Goal: Task Accomplishment & Management: Manage account settings

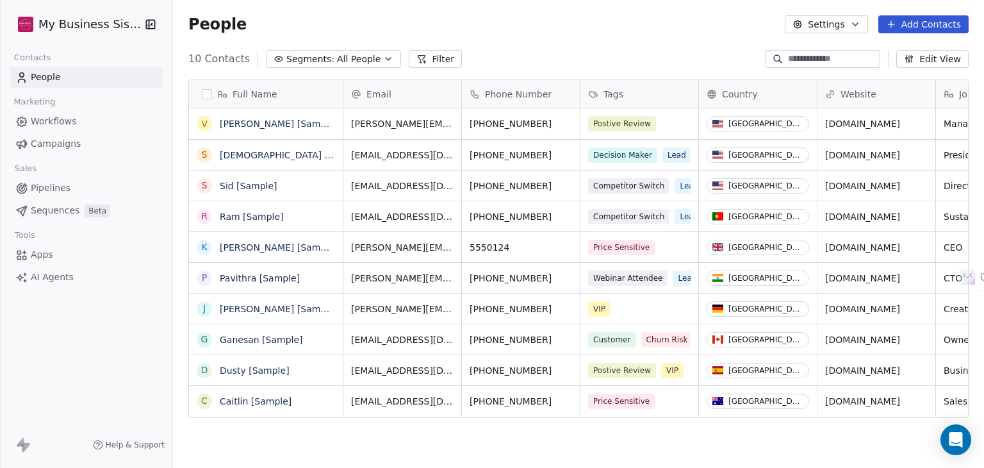
scroll to position [401, 801]
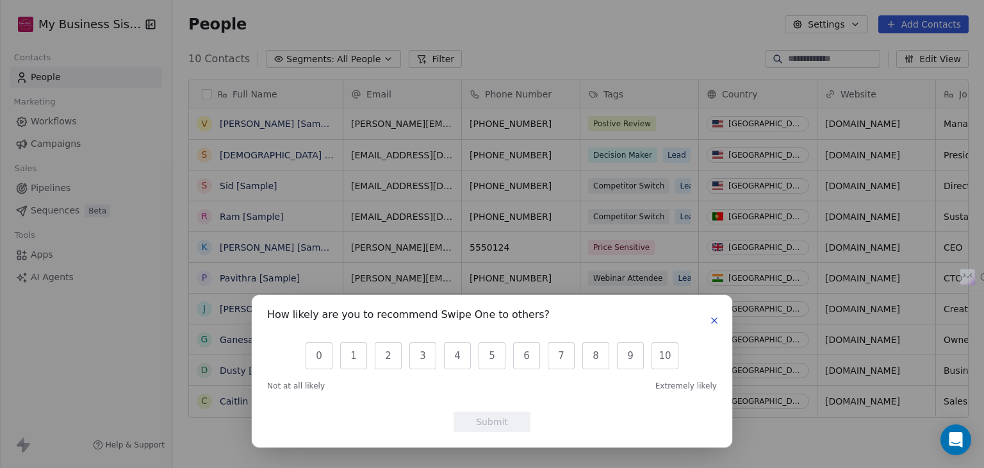
click at [716, 324] on icon "button" at bounding box center [714, 320] width 10 height 10
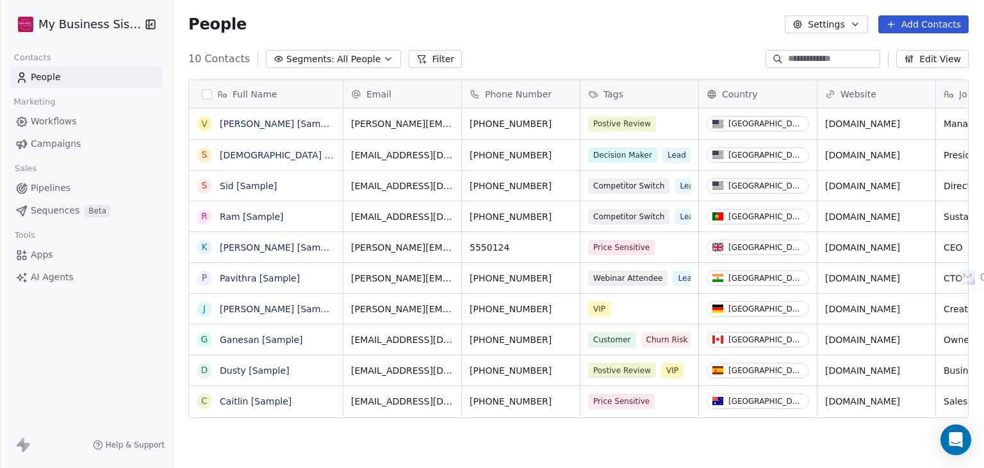
click at [810, 21] on button "Settings" at bounding box center [826, 24] width 83 height 18
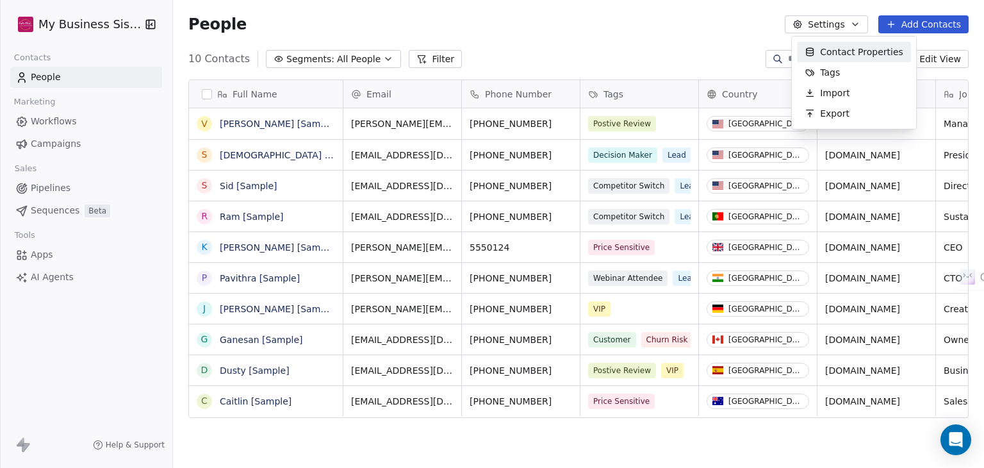
click at [92, 29] on html "My Business Sister Contacts People Marketing Workflows Campaigns Sales Pipeline…" at bounding box center [492, 234] width 984 height 468
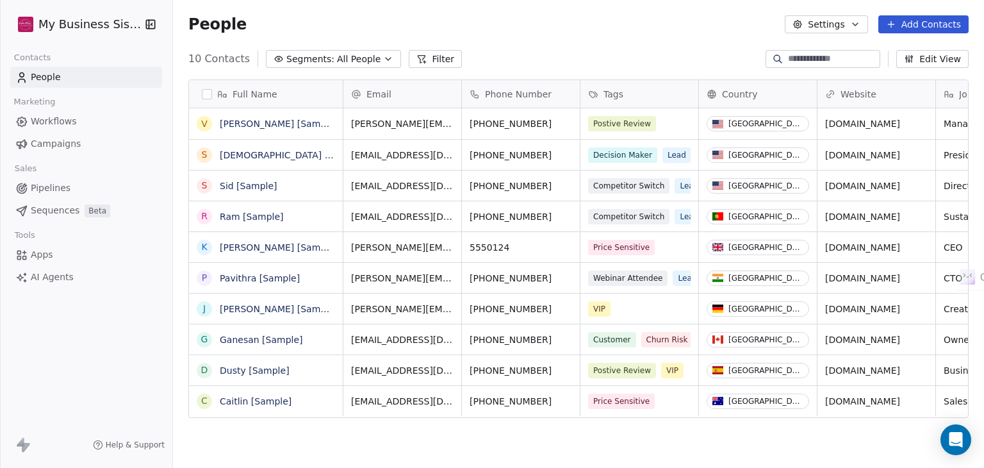
click at [118, 21] on html "My Business Sister Contacts People Marketing Workflows Campaigns Sales Pipeline…" at bounding box center [492, 234] width 984 height 468
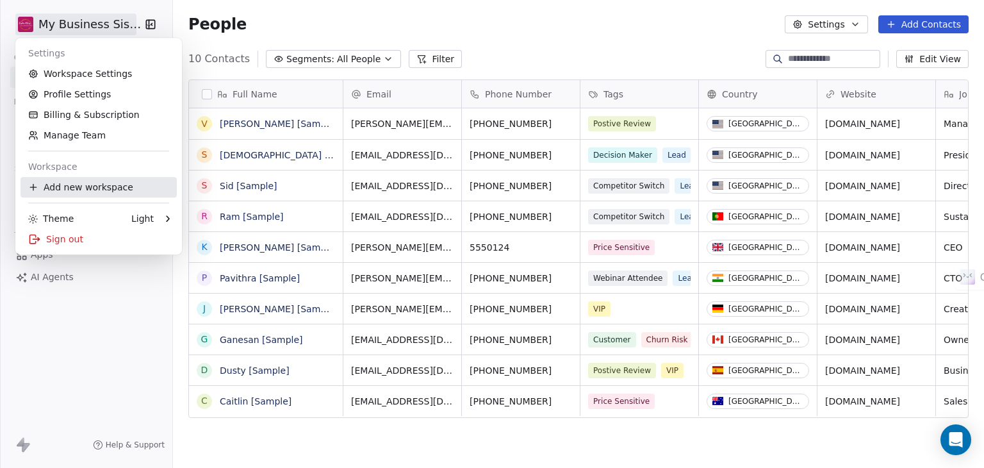
click at [87, 189] on div "Add new workspace" at bounding box center [99, 187] width 156 height 21
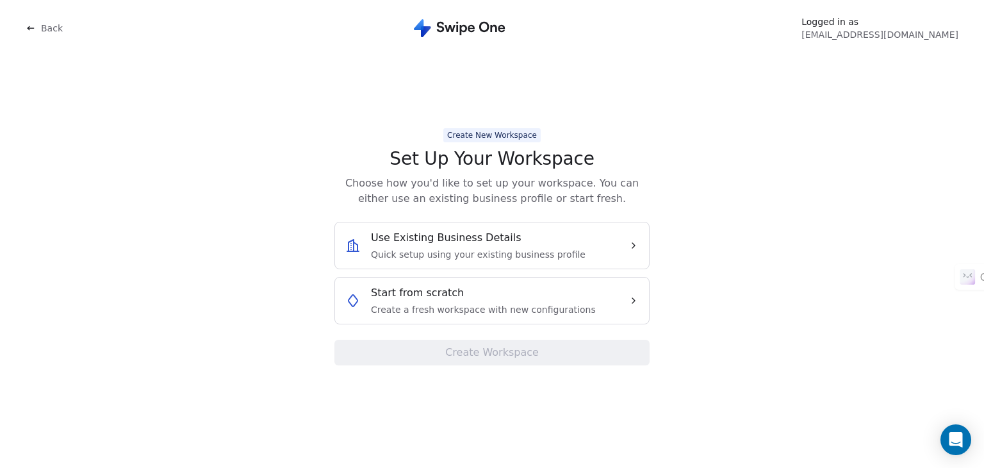
click at [31, 32] on icon at bounding box center [31, 28] width 10 height 10
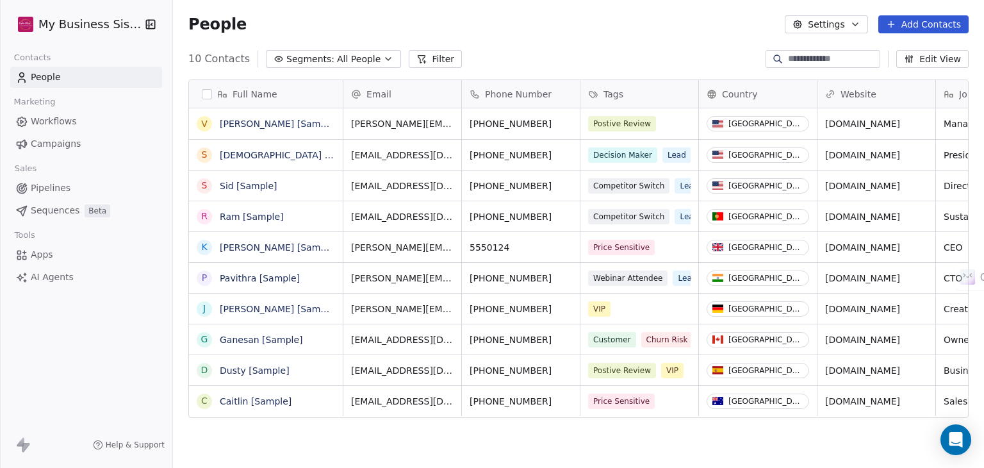
scroll to position [401, 801]
click at [72, 29] on html "My Business Sister Contacts People Marketing Workflows Campaigns Sales Pipeline…" at bounding box center [492, 234] width 984 height 468
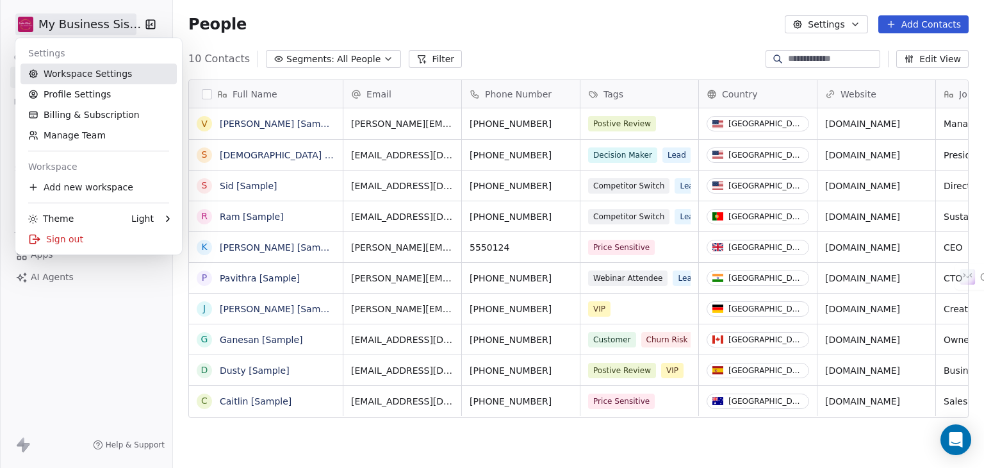
click at [74, 69] on link "Workspace Settings" at bounding box center [99, 73] width 156 height 21
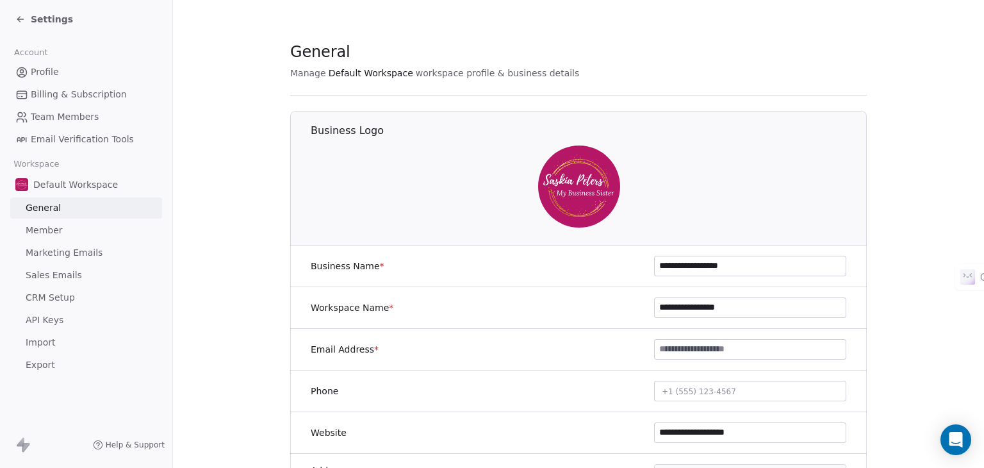
click at [49, 119] on span "Team Members" at bounding box center [65, 116] width 68 height 13
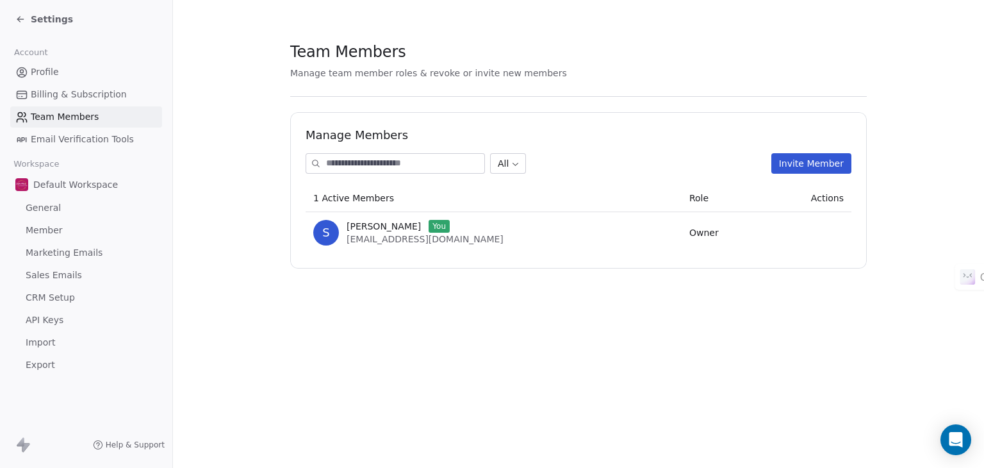
click at [802, 153] on button "Invite Member" at bounding box center [811, 163] width 80 height 21
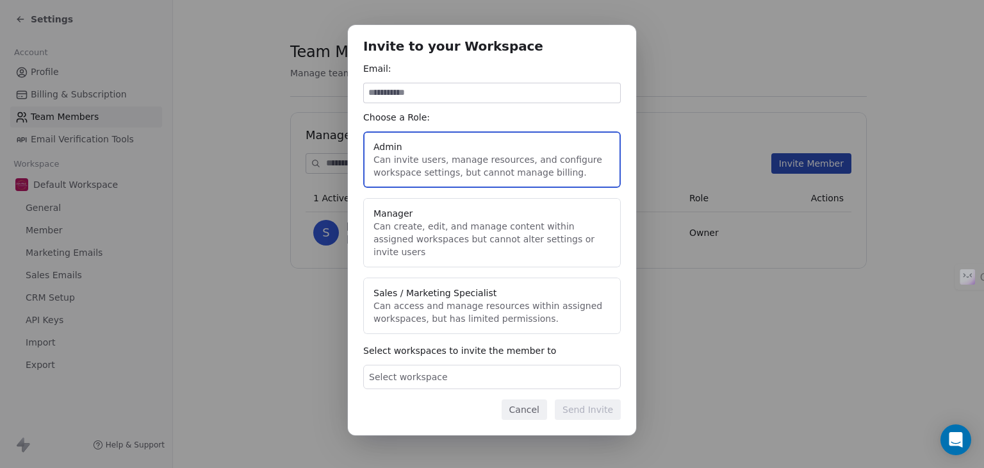
click at [529, 411] on button "Cancel" at bounding box center [524, 409] width 45 height 21
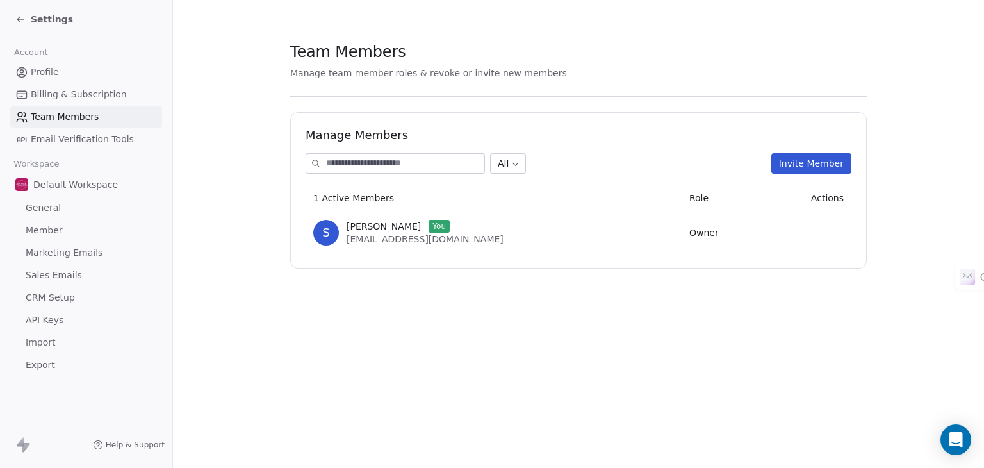
click at [235, 240] on section "Team Members Manage team member roles & revoke or invite new members Manage Mem…" at bounding box center [578, 154] width 811 height 309
click at [18, 12] on div "Settings" at bounding box center [88, 19] width 147 height 18
click at [18, 13] on div "Settings" at bounding box center [44, 19] width 58 height 13
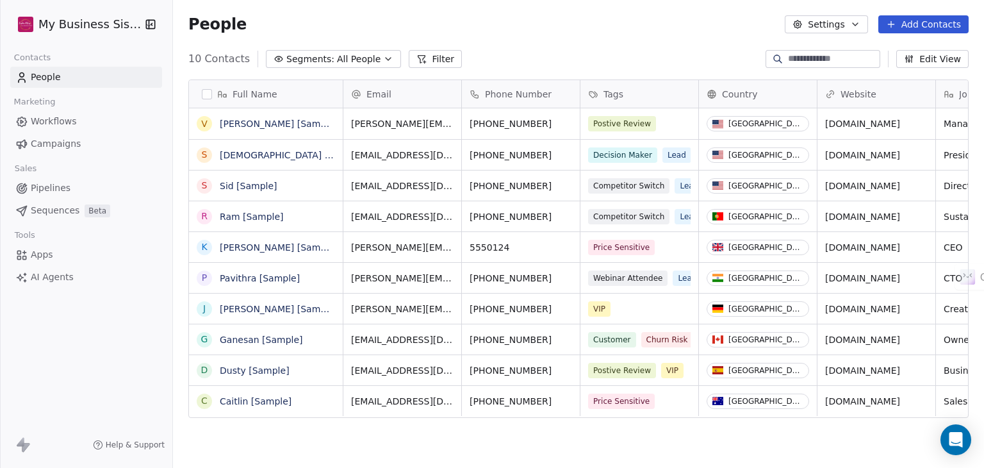
scroll to position [401, 801]
click at [99, 22] on html "My Business Sister Contacts People Marketing Workflows Campaigns Sales Pipeline…" at bounding box center [492, 234] width 984 height 468
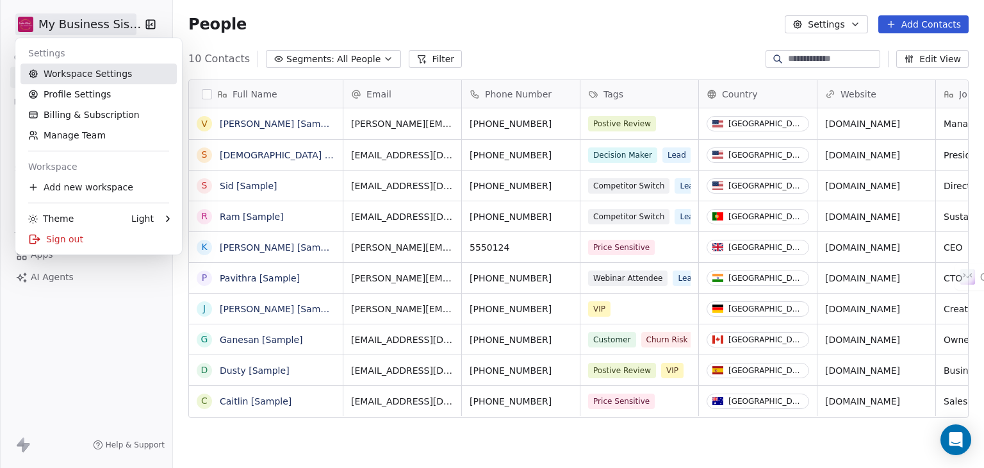
click at [100, 78] on link "Workspace Settings" at bounding box center [99, 73] width 156 height 21
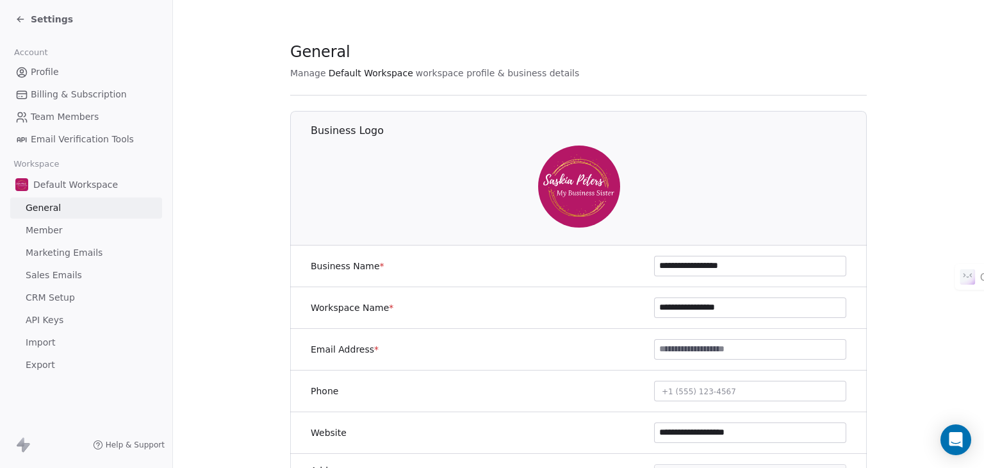
click at [62, 300] on span "CRM Setup" at bounding box center [50, 297] width 49 height 13
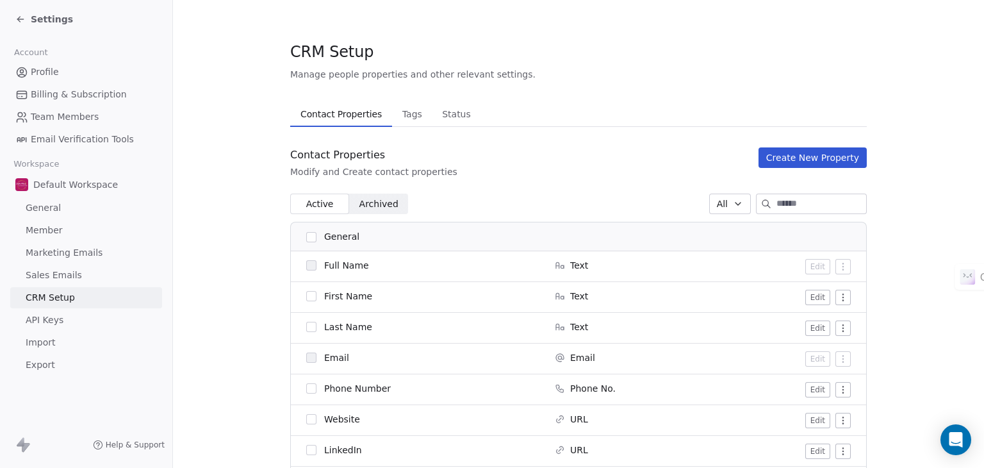
click at [55, 318] on span "API Keys" at bounding box center [45, 319] width 38 height 13
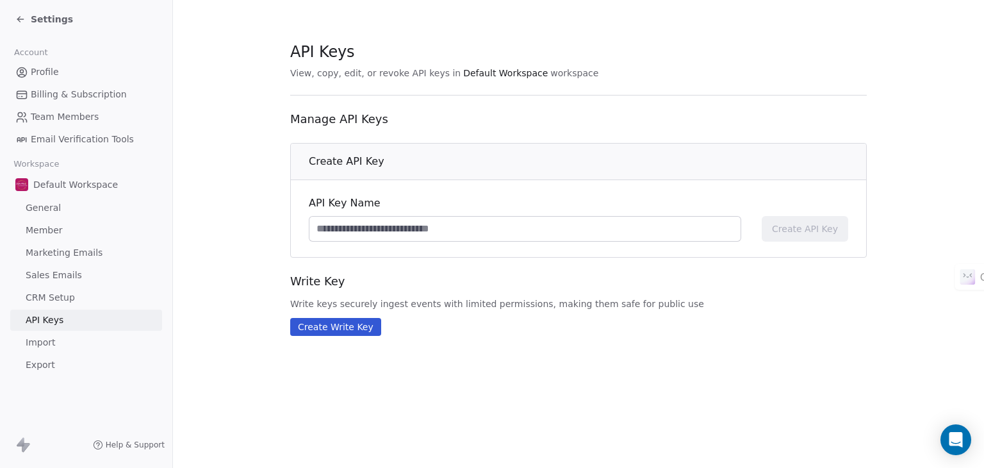
click at [79, 345] on link "Import" at bounding box center [86, 342] width 152 height 21
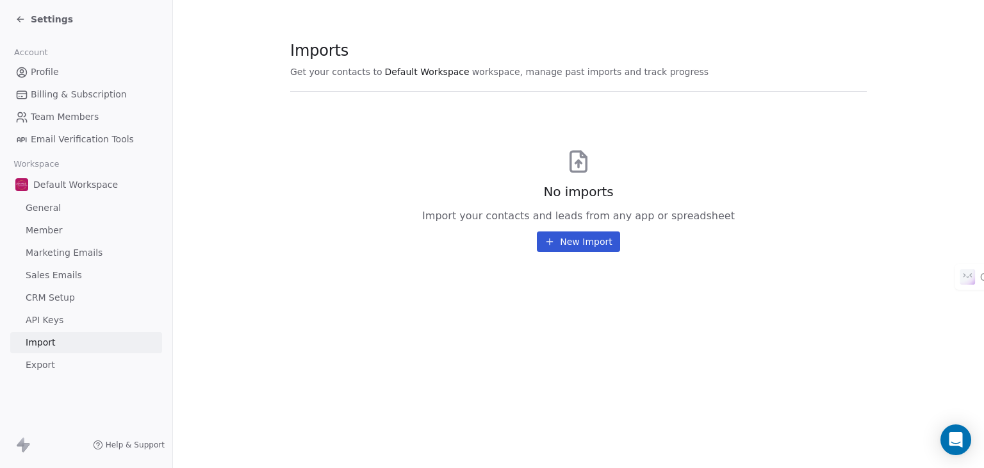
click at [64, 359] on link "Export" at bounding box center [86, 364] width 152 height 21
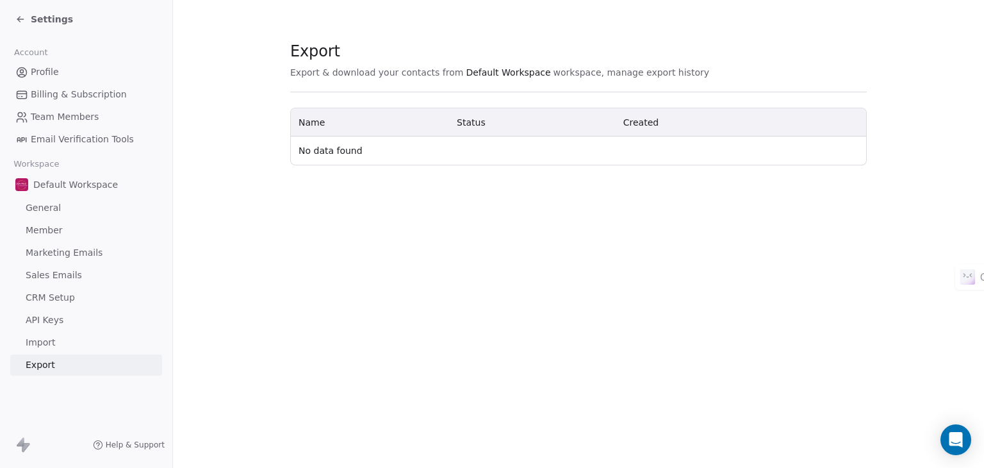
click at [70, 347] on link "Import" at bounding box center [86, 342] width 152 height 21
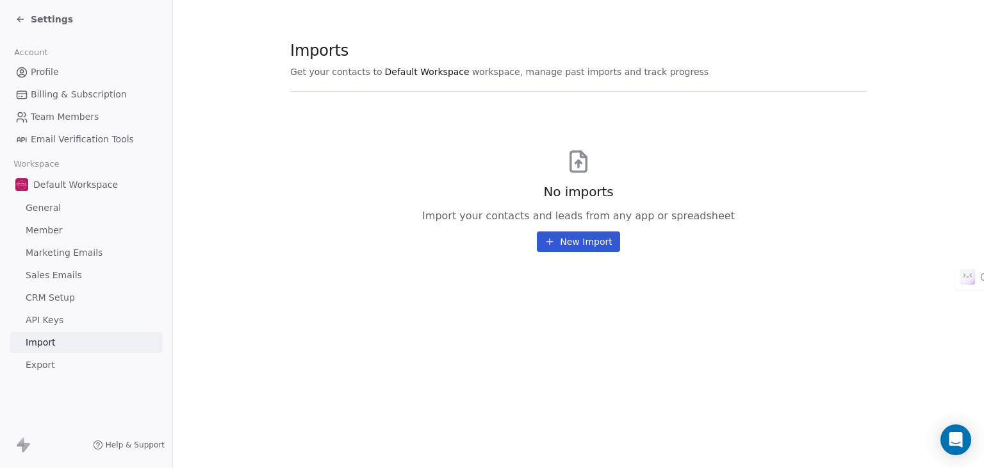
click at [70, 316] on link "API Keys" at bounding box center [86, 319] width 152 height 21
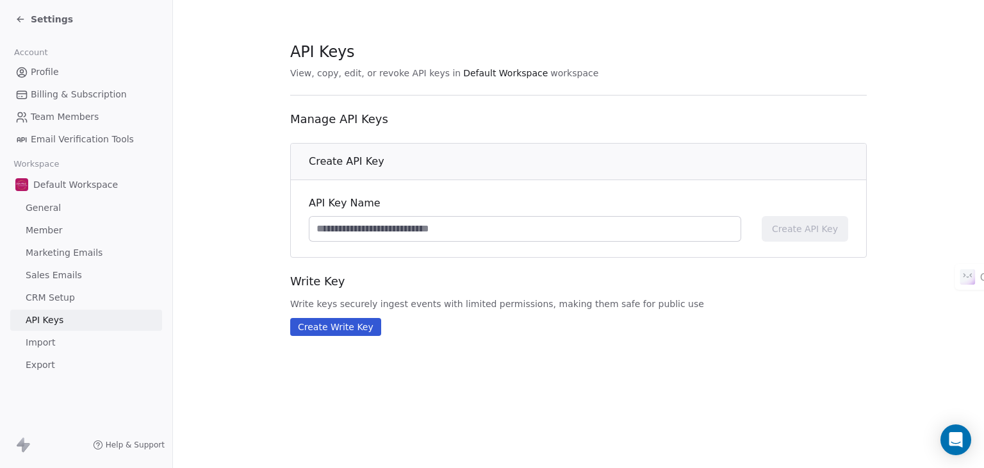
click at [73, 294] on link "CRM Setup" at bounding box center [86, 297] width 152 height 21
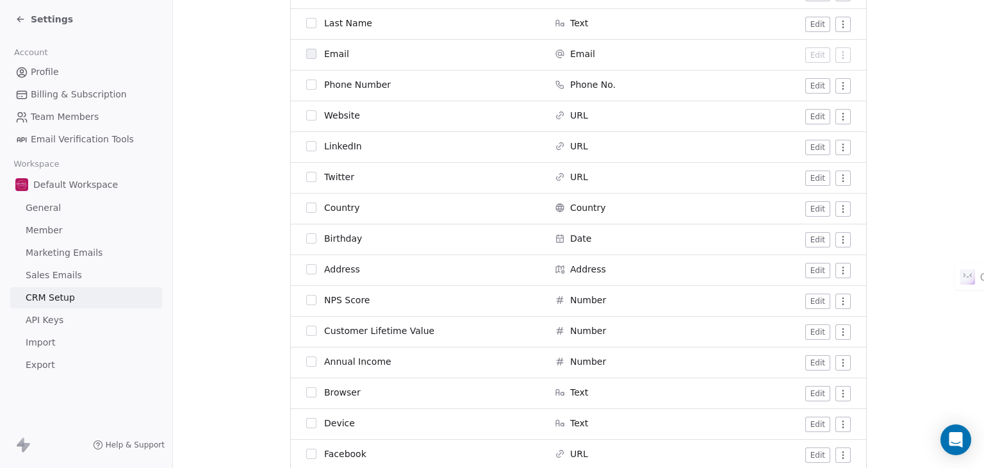
scroll to position [320, 0]
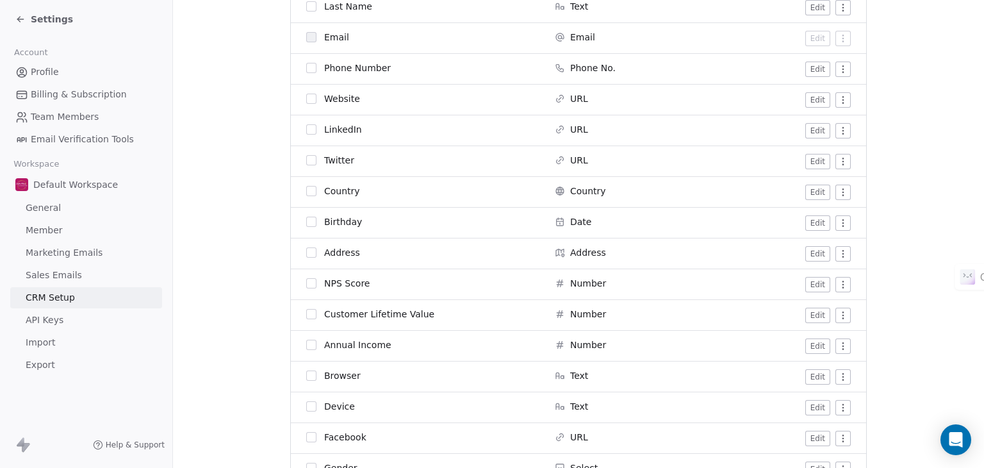
click at [74, 273] on span "Sales Emails" at bounding box center [54, 274] width 56 height 13
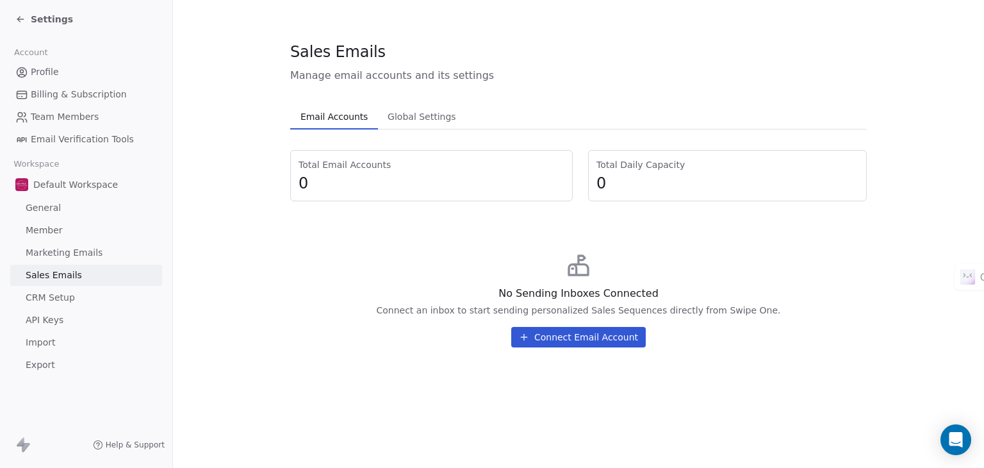
click at [81, 258] on span "Marketing Emails" at bounding box center [64, 252] width 77 height 13
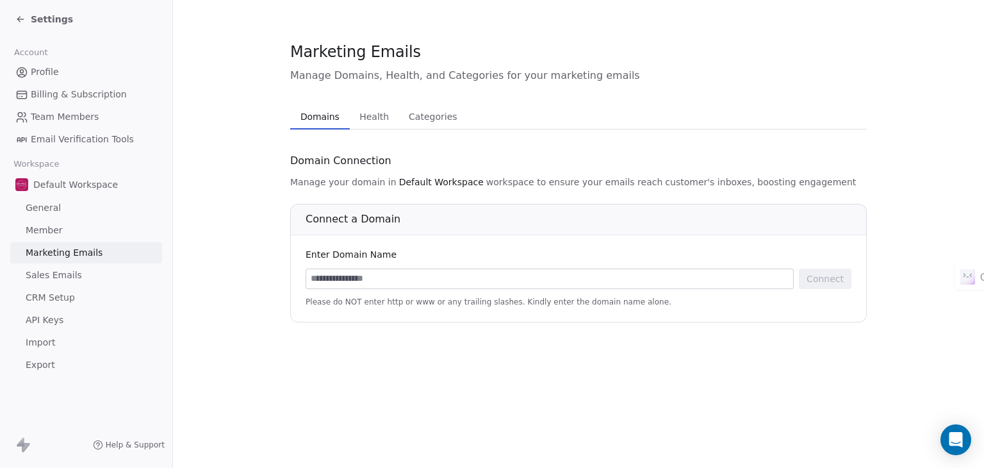
click at [86, 229] on link "Member" at bounding box center [86, 230] width 152 height 21
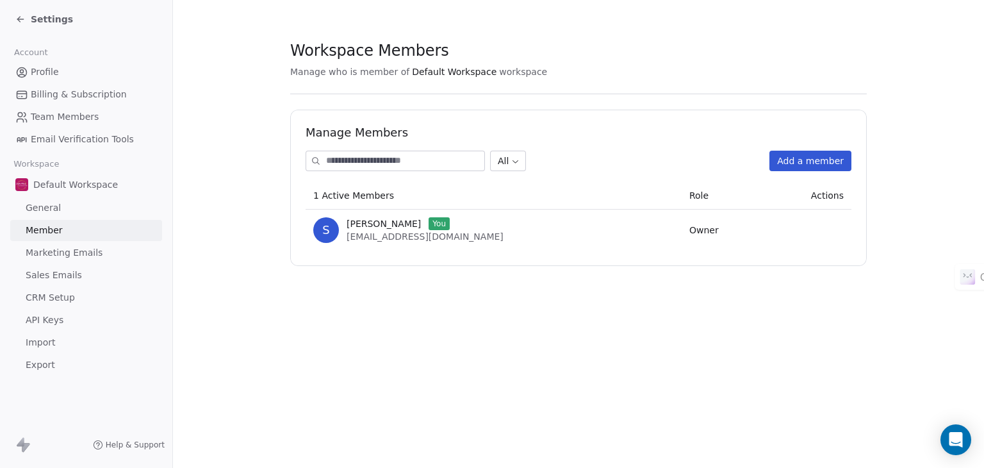
click at [62, 70] on link "Profile" at bounding box center [86, 72] width 152 height 21
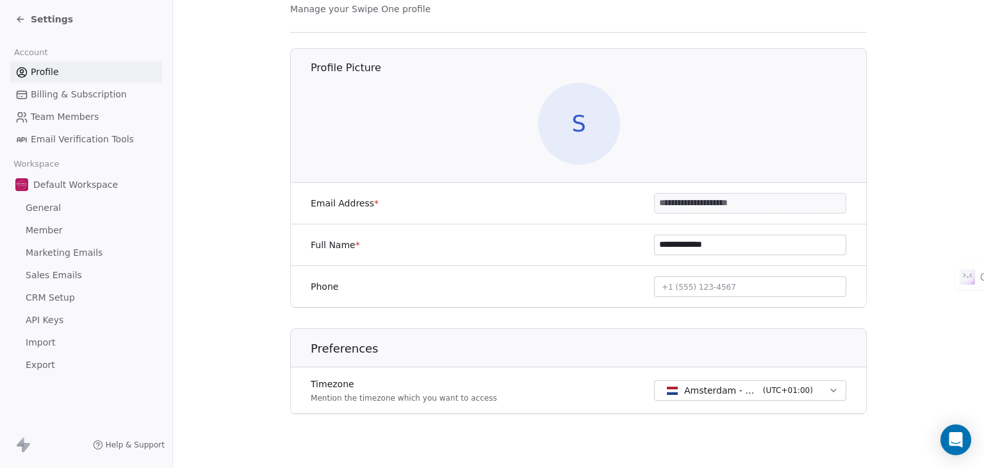
scroll to position [71, 0]
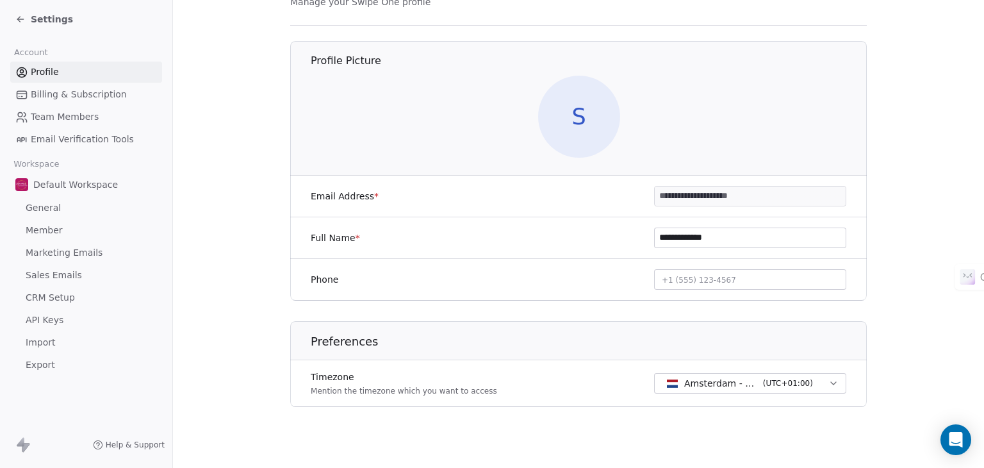
click at [95, 90] on span "Billing & Subscription" at bounding box center [79, 94] width 96 height 13
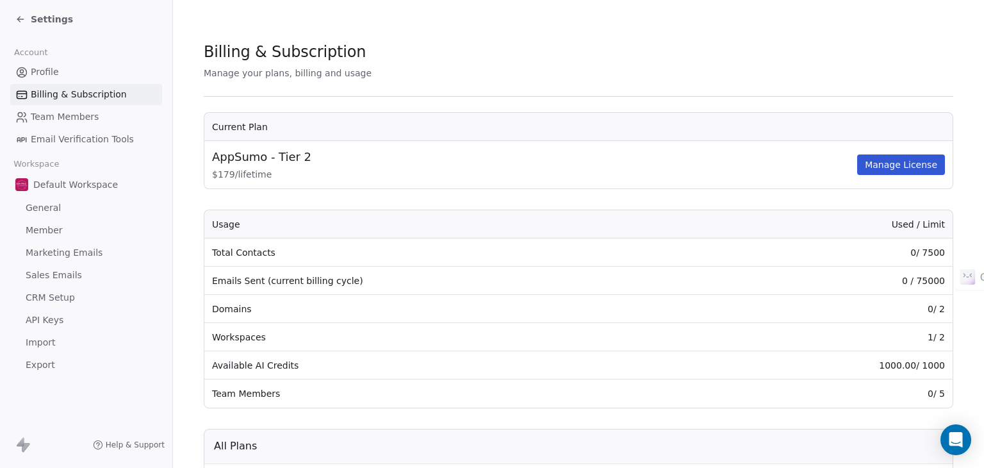
click at [83, 255] on span "Marketing Emails" at bounding box center [64, 252] width 77 height 13
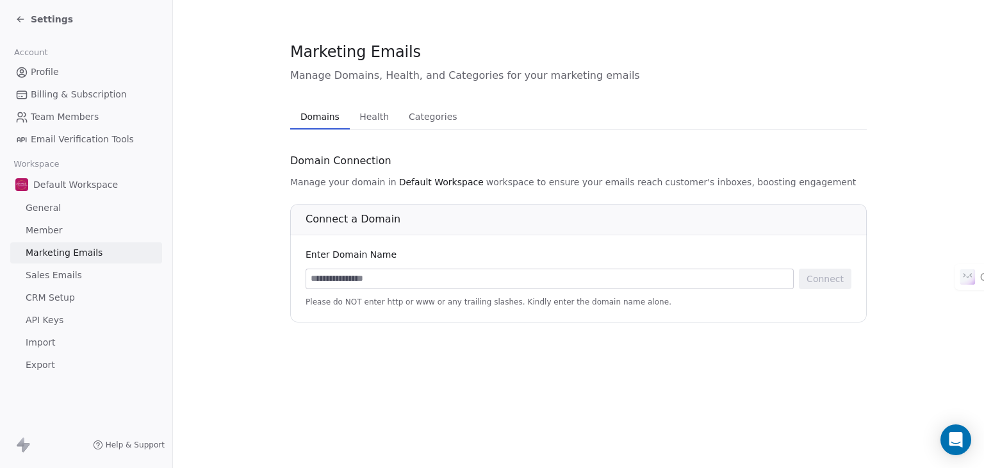
click at [57, 279] on span "Sales Emails" at bounding box center [54, 274] width 56 height 13
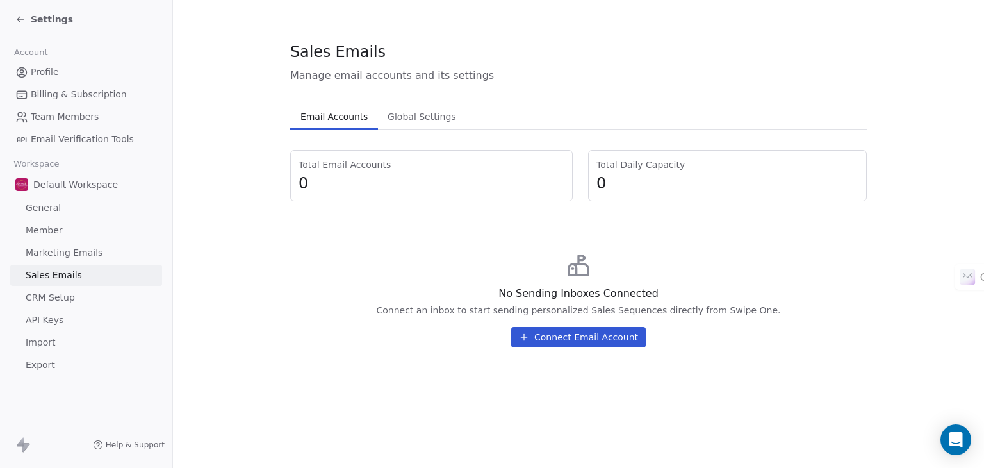
click at [56, 136] on span "Email Verification Tools" at bounding box center [82, 139] width 103 height 13
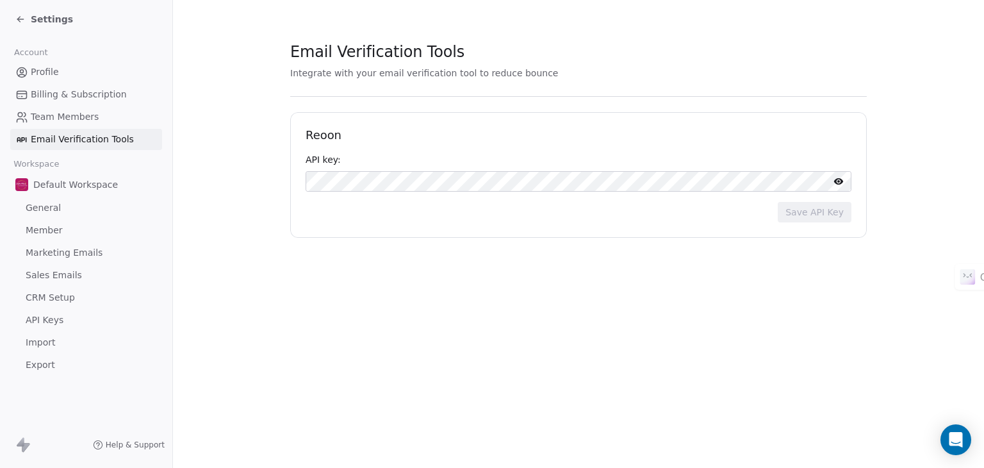
click at [26, 19] on div "Settings" at bounding box center [44, 19] width 58 height 13
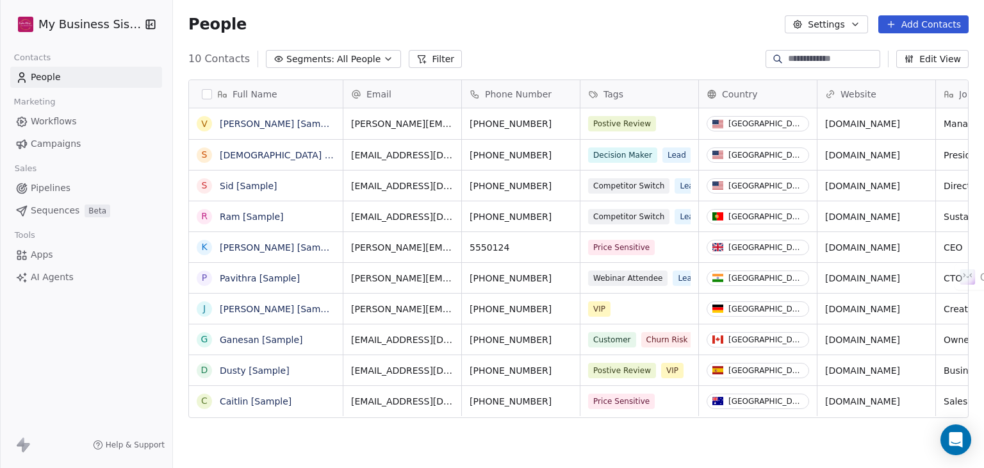
scroll to position [401, 801]
click at [58, 122] on span "Workflows" at bounding box center [54, 121] width 46 height 13
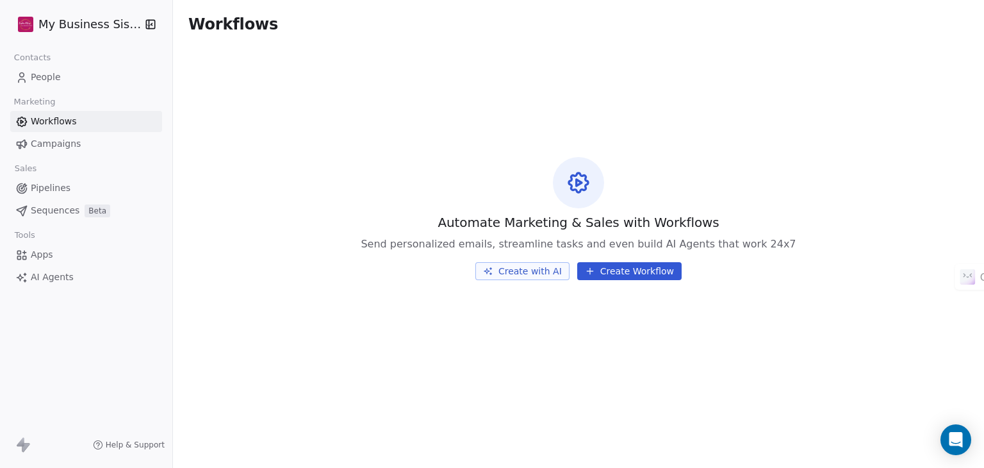
click at [44, 281] on span "AI Agents" at bounding box center [52, 276] width 43 height 13
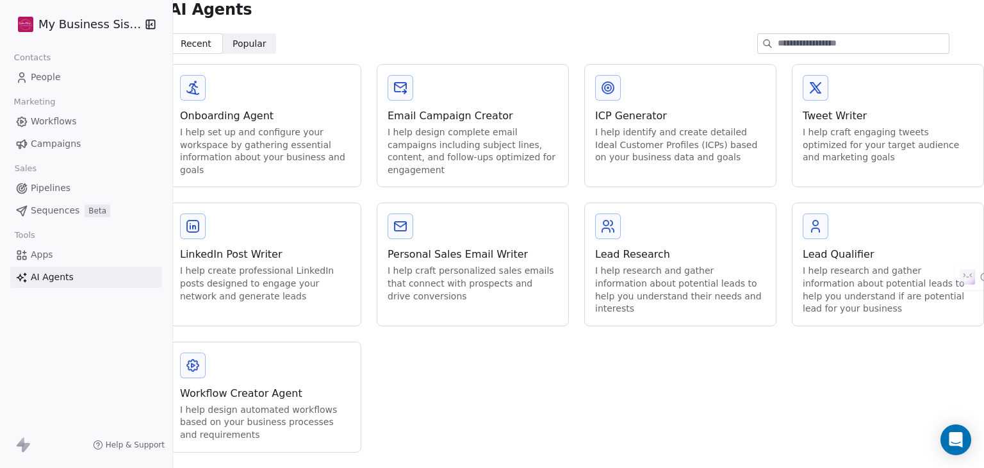
scroll to position [23, 0]
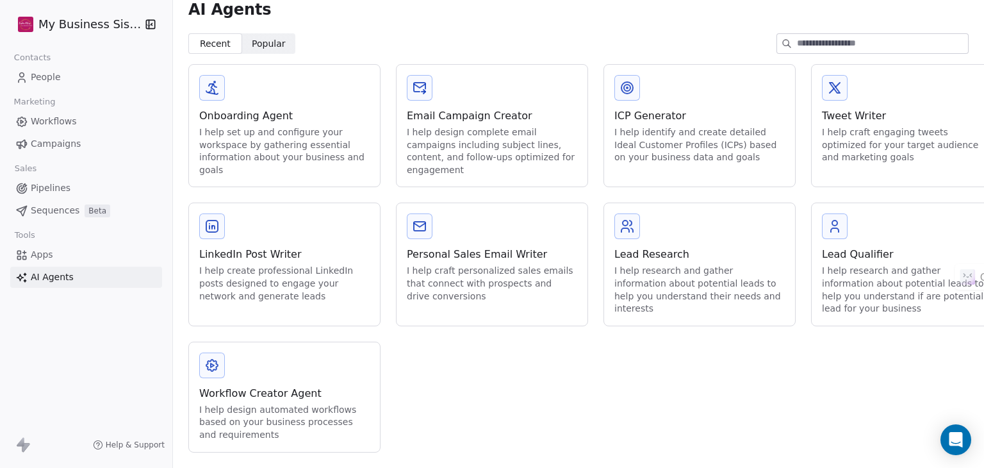
click at [49, 254] on span "Apps" at bounding box center [42, 254] width 22 height 13
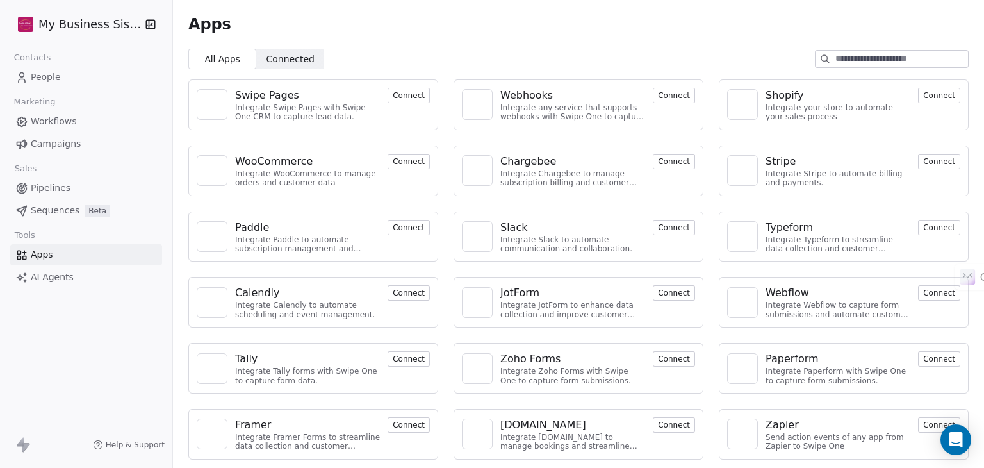
click at [919, 63] on input at bounding box center [901, 59] width 133 height 17
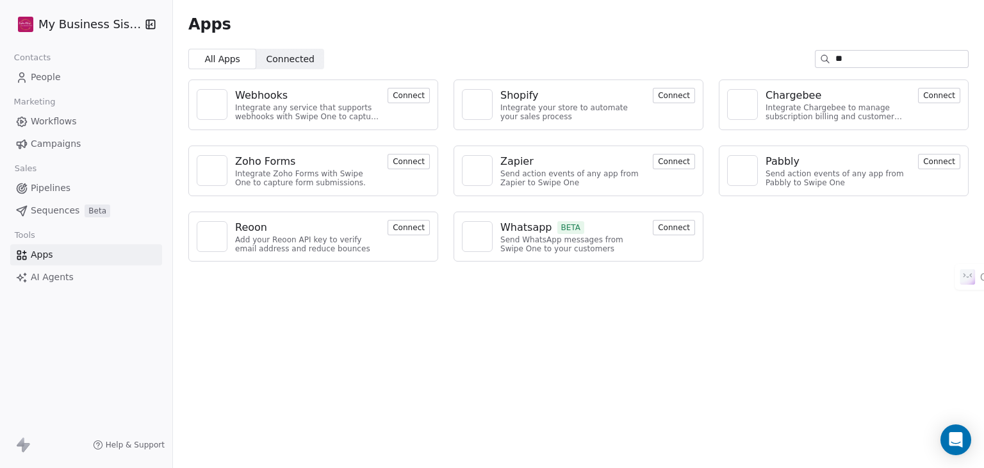
type input "***"
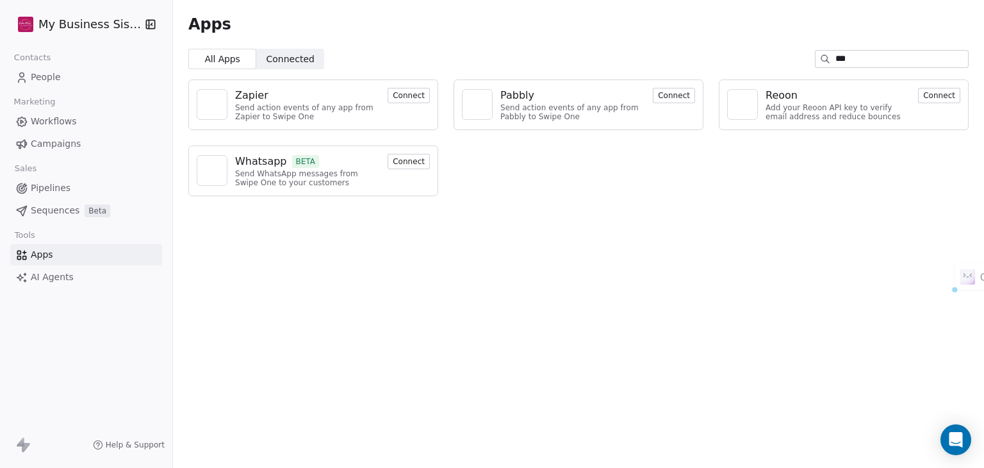
drag, startPoint x: 919, startPoint y: 63, endPoint x: 821, endPoint y: 65, distance: 98.0
click at [821, 65] on div "***" at bounding box center [892, 59] width 154 height 18
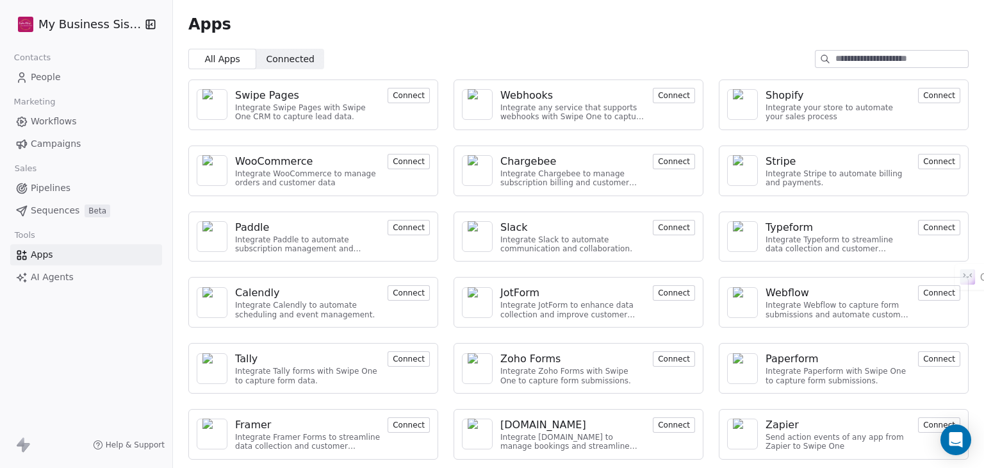
click at [652, 32] on div "Apps" at bounding box center [578, 24] width 780 height 18
click at [287, 64] on span "Connected" at bounding box center [291, 59] width 48 height 13
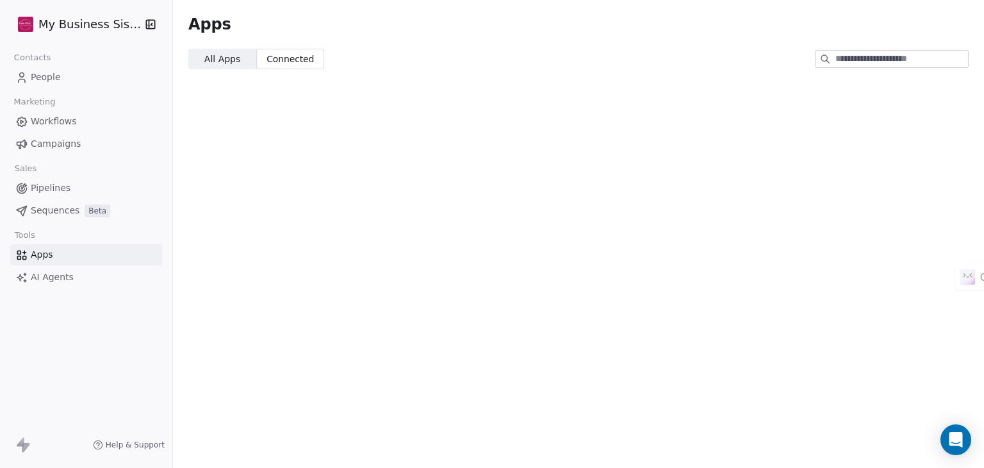
click at [228, 63] on span "All Apps" at bounding box center [222, 59] width 36 height 13
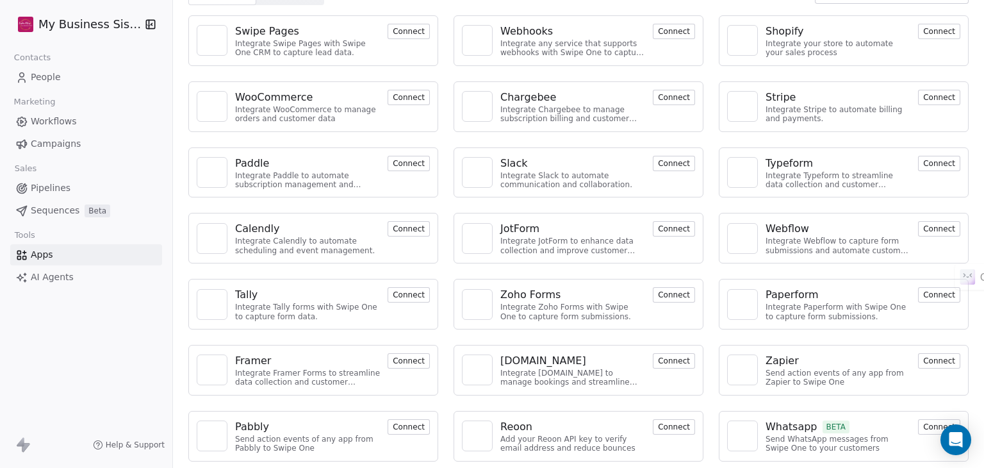
scroll to position [66, 0]
